Goal: Transaction & Acquisition: Purchase product/service

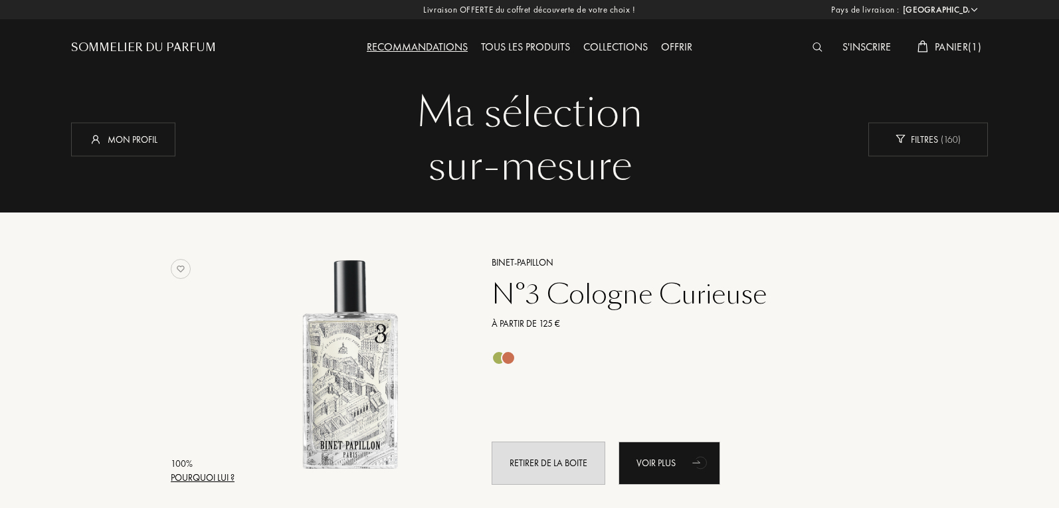
select select "FR"
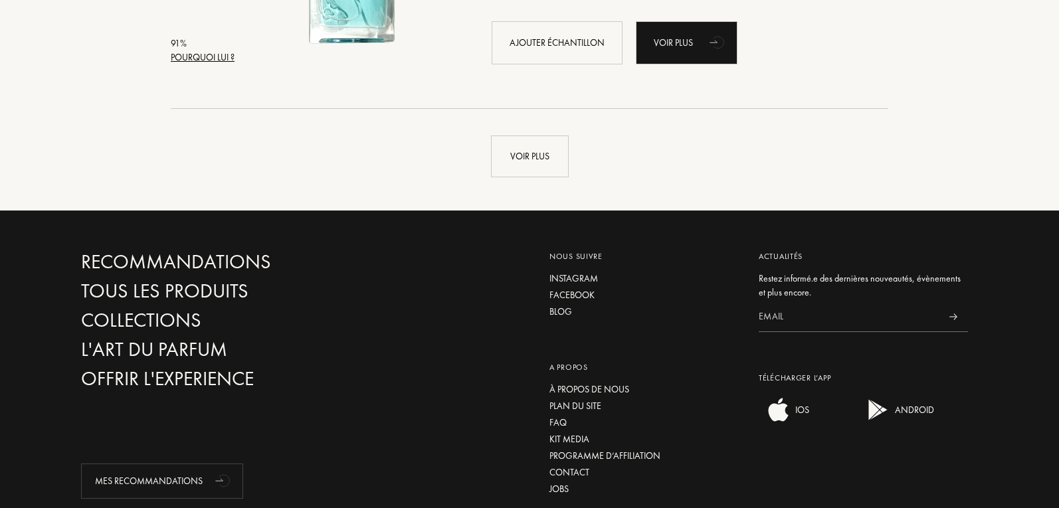
scroll to position [3321, 0]
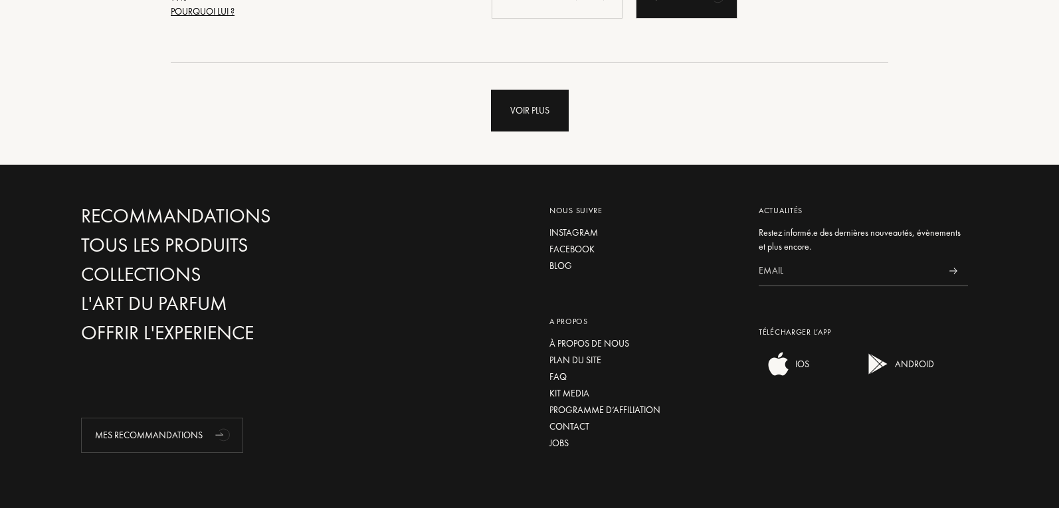
click at [521, 106] on div "Voir plus" at bounding box center [530, 111] width 78 height 42
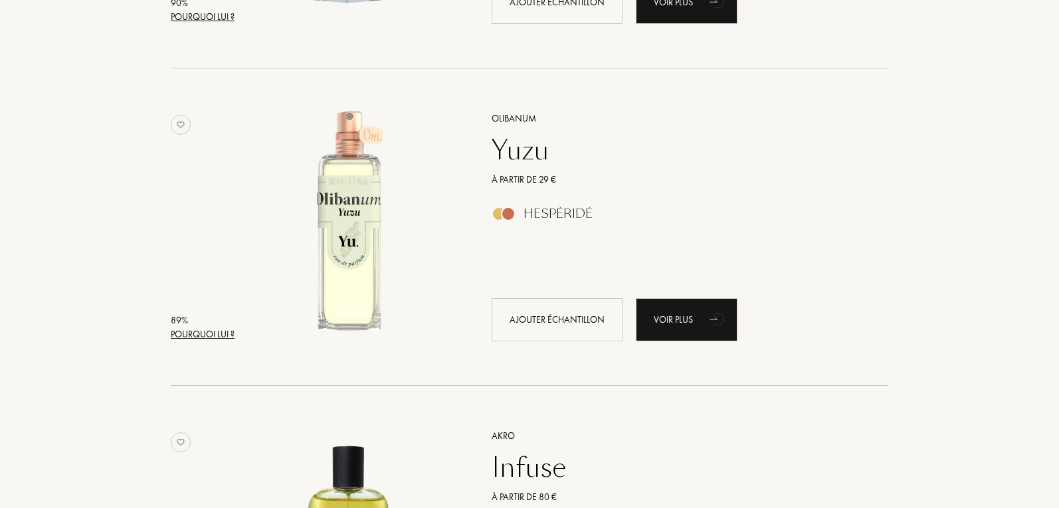
scroll to position [3387, 0]
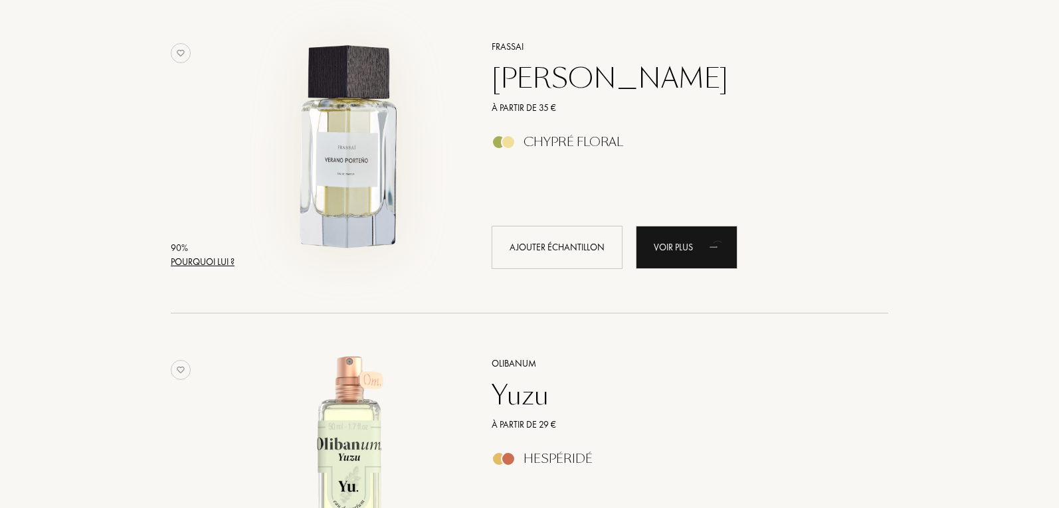
click at [335, 162] on img at bounding box center [349, 148] width 221 height 221
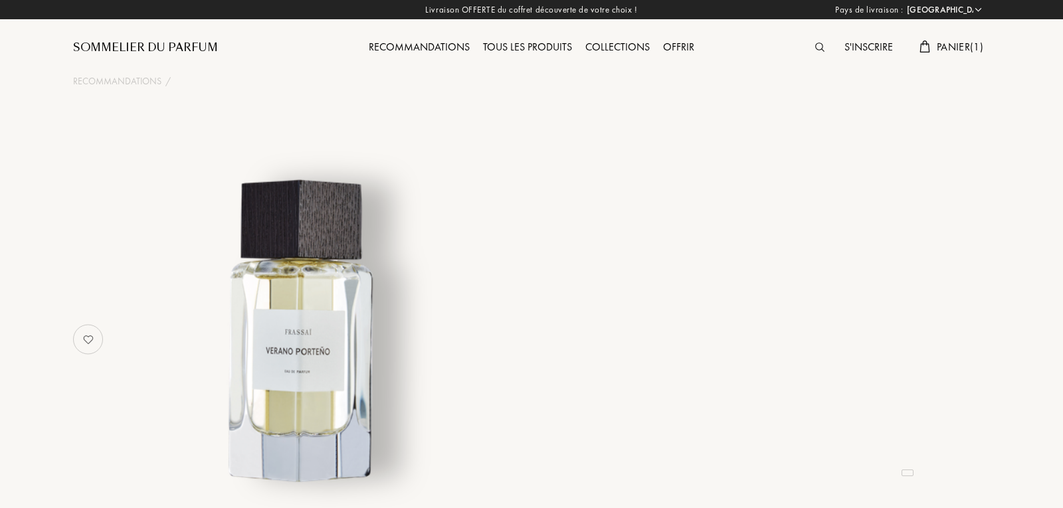
select select "FR"
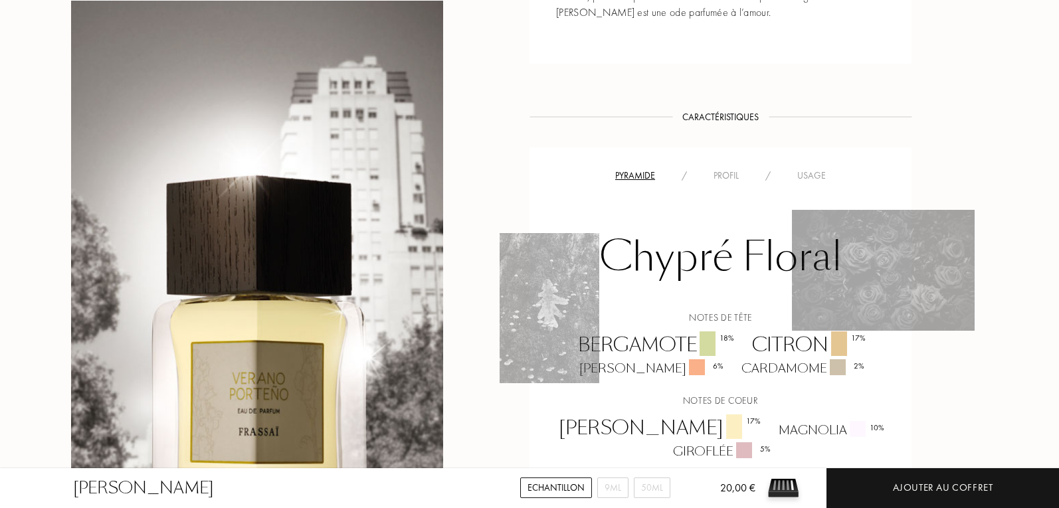
scroll to position [797, 0]
click at [795, 151] on div "Pyramide / Profil / Usage Chypré Floral Notes de tête Bergamote 18 % [DEMOGRAPH…" at bounding box center [720, 351] width 382 height 404
click at [801, 171] on div "Usage" at bounding box center [811, 178] width 55 height 14
